Goal: Task Accomplishment & Management: Manage account settings

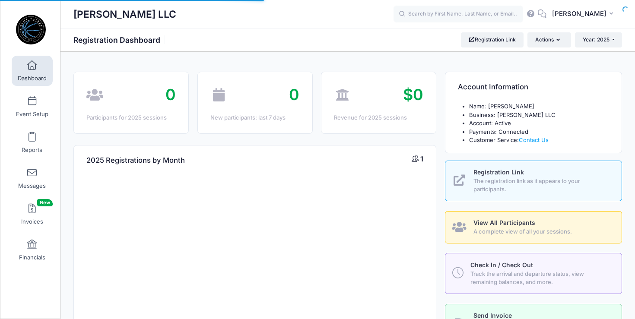
select select
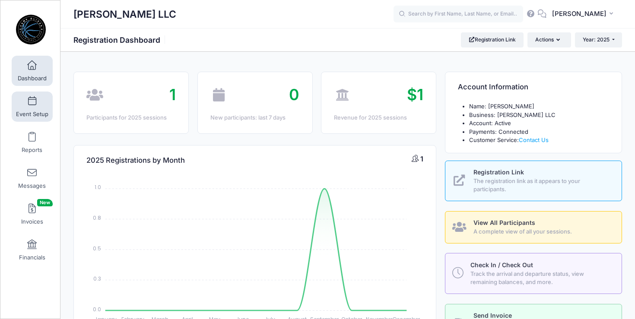
click at [32, 103] on span at bounding box center [32, 102] width 0 height 10
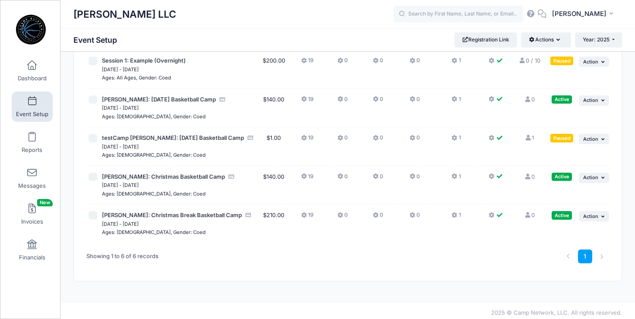
scroll to position [105, 0]
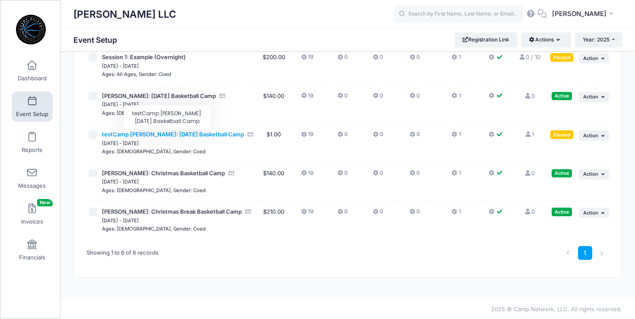
click at [183, 135] on span "testCamp Oliver: Thanksgiving Basketball Camp" at bounding box center [173, 134] width 142 height 7
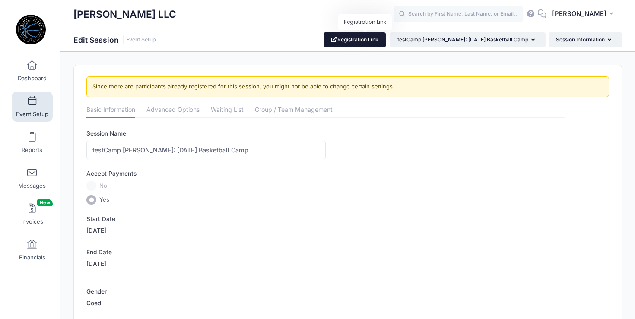
click at [368, 41] on link "Registration Link" at bounding box center [355, 39] width 63 height 15
